Goal: Task Accomplishment & Management: Complete application form

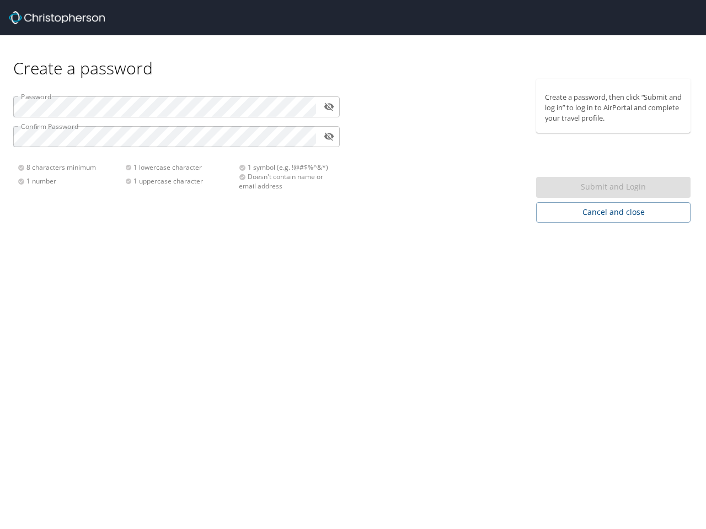
click at [353, 265] on div "Create a password Password ​ Confirm Password ​ 8 characters minimum 1 number 1…" at bounding box center [353, 264] width 706 height 529
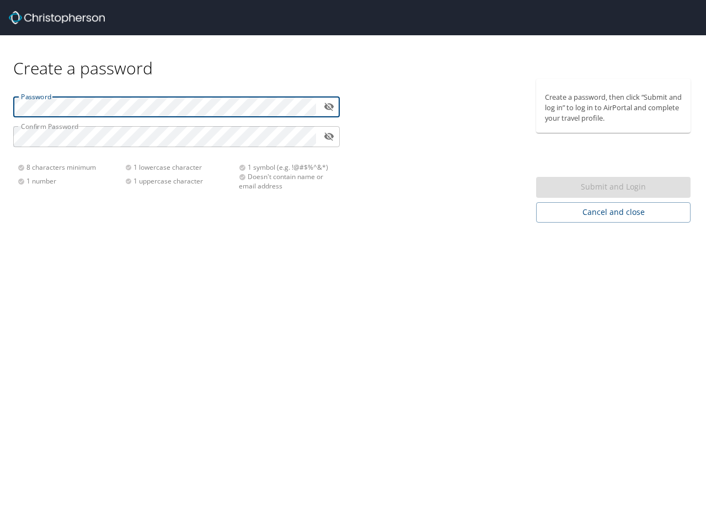
click at [329, 106] on icon "toggle password visibility" at bounding box center [329, 106] width 10 height 10
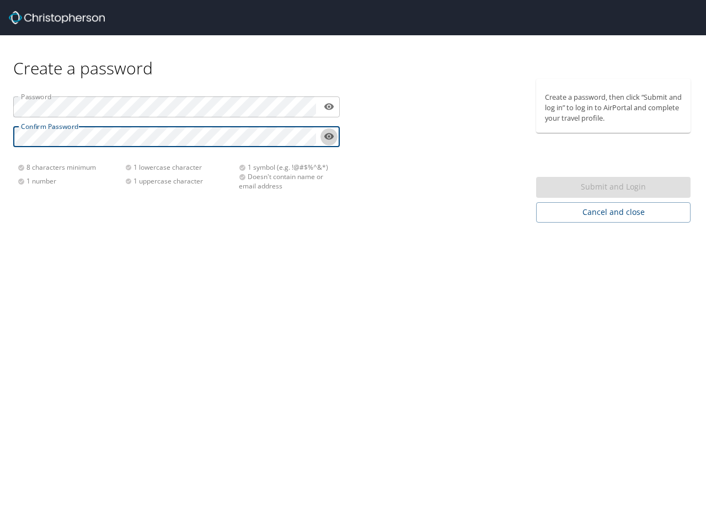
click at [329, 137] on icon "toggle password visibility" at bounding box center [329, 136] width 10 height 7
click at [613, 187] on div "Submit and Login" at bounding box center [613, 188] width 154 height 22
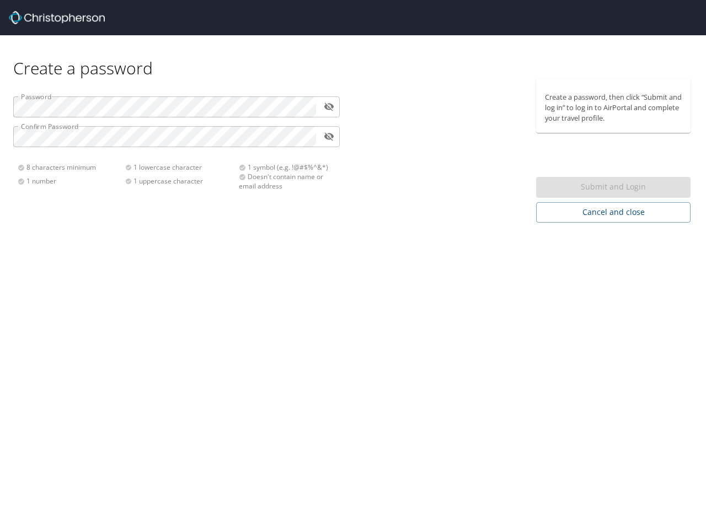
click at [613, 212] on span "Cancel and close" at bounding box center [613, 213] width 137 height 14
